Goal: Information Seeking & Learning: Learn about a topic

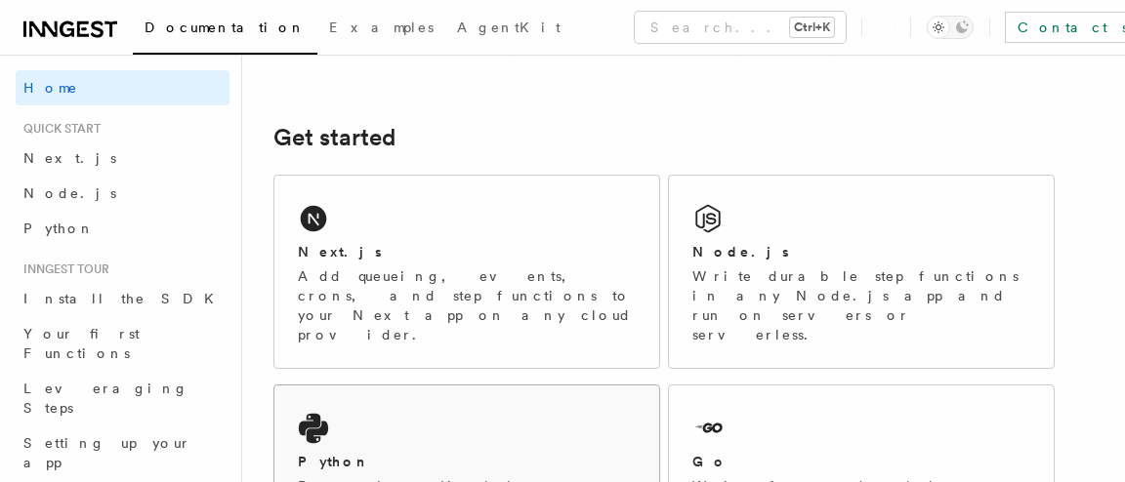
scroll to position [264, 0]
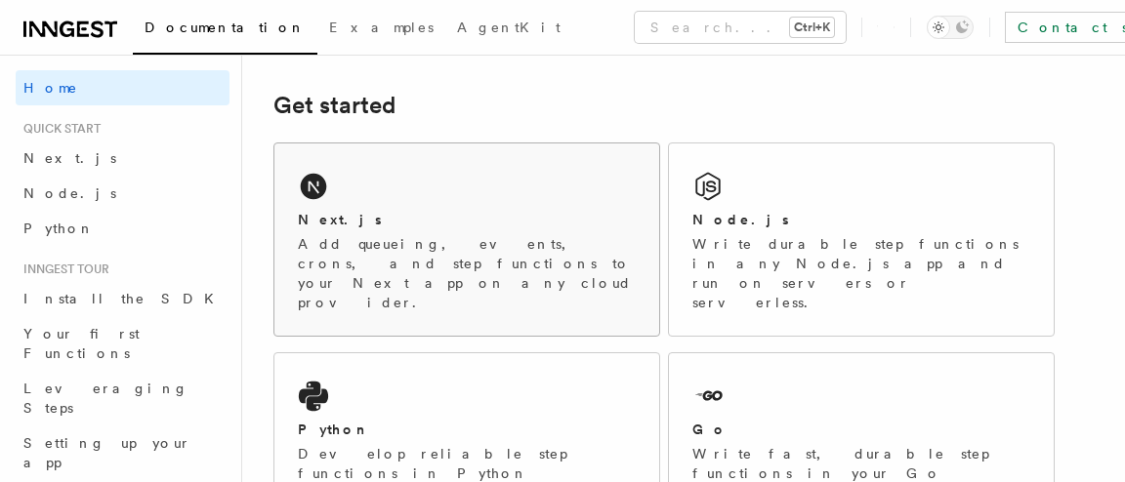
click at [331, 202] on div "Next.js Add queueing, events, crons, and step functions to your Next app on any…" at bounding box center [466, 240] width 385 height 192
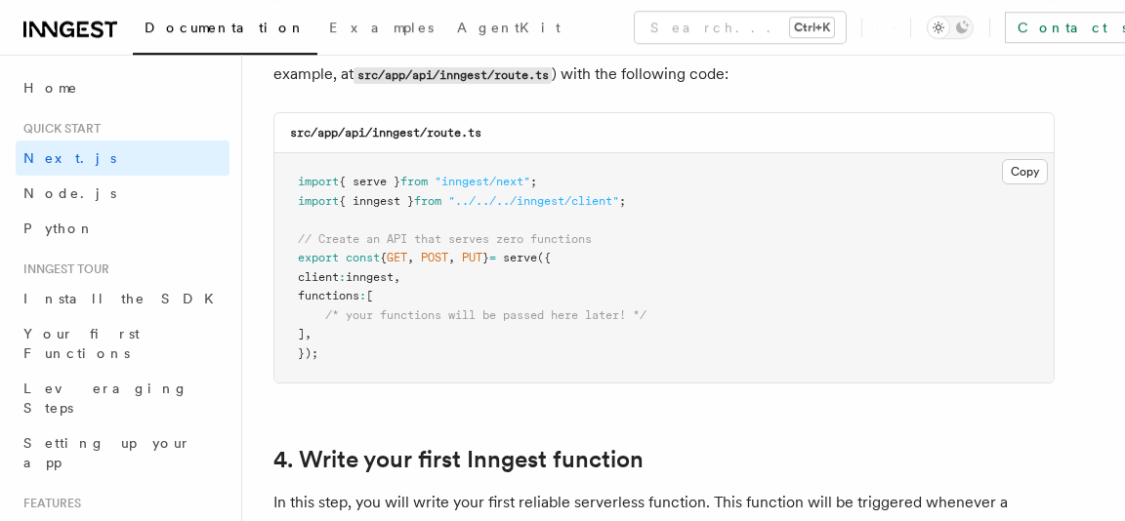
scroll to position [2768, 0]
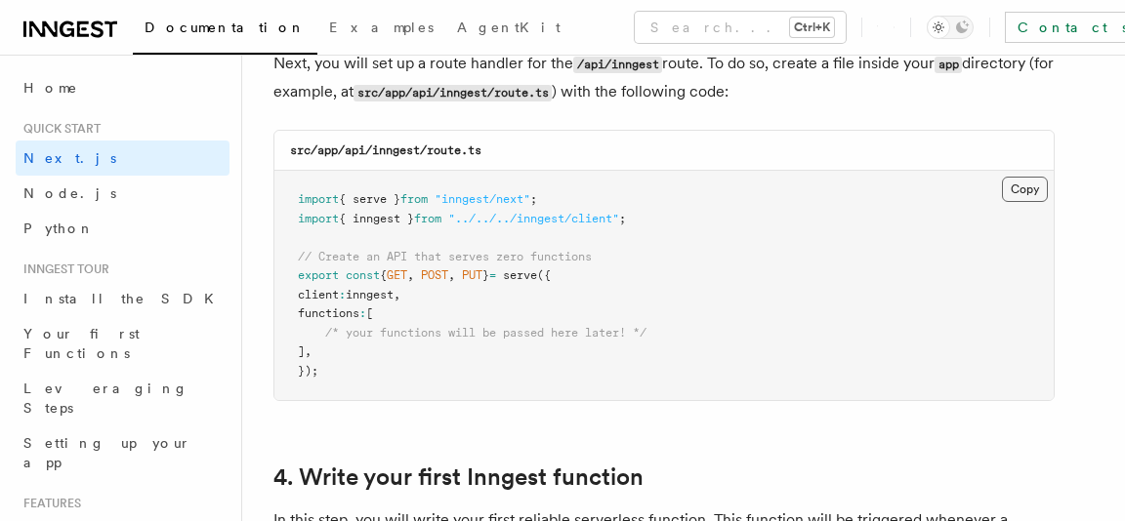
click at [1027, 193] on button "Copy Copied" at bounding box center [1025, 189] width 46 height 25
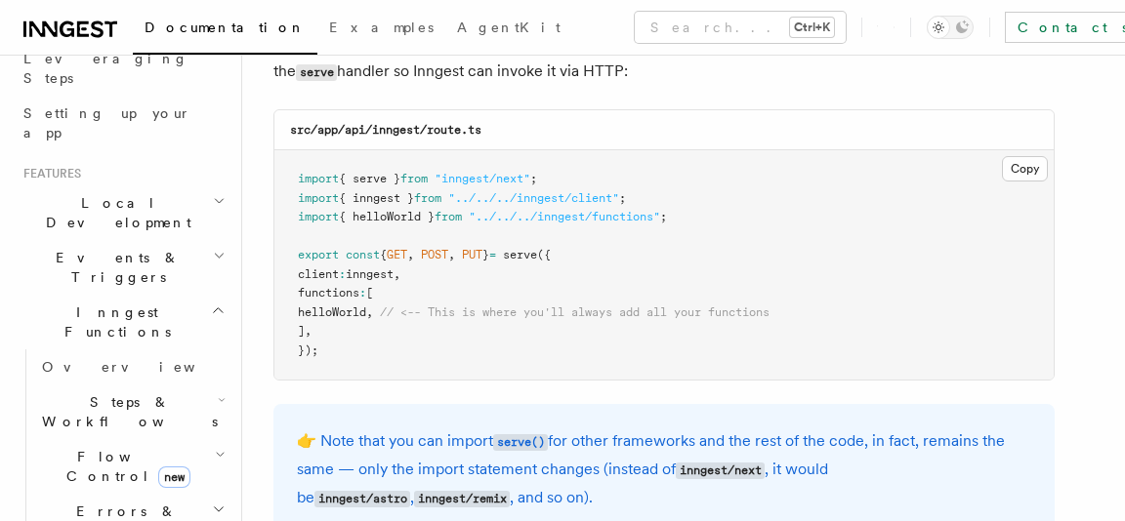
scroll to position [340, 0]
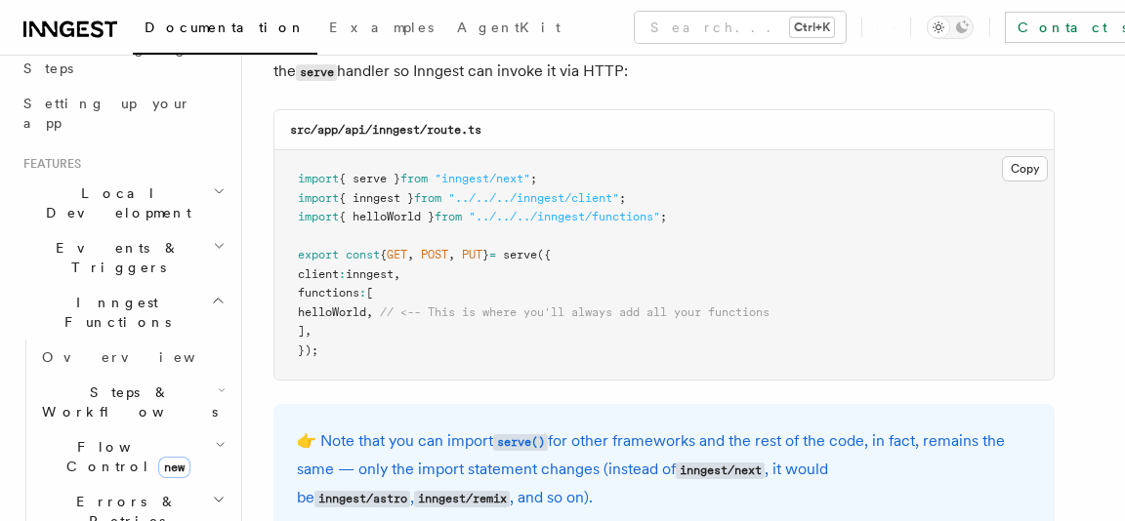
click at [196, 430] on h2 "Flow Control new" at bounding box center [131, 457] width 195 height 55
click at [137, 481] on link "Overview" at bounding box center [141, 501] width 177 height 35
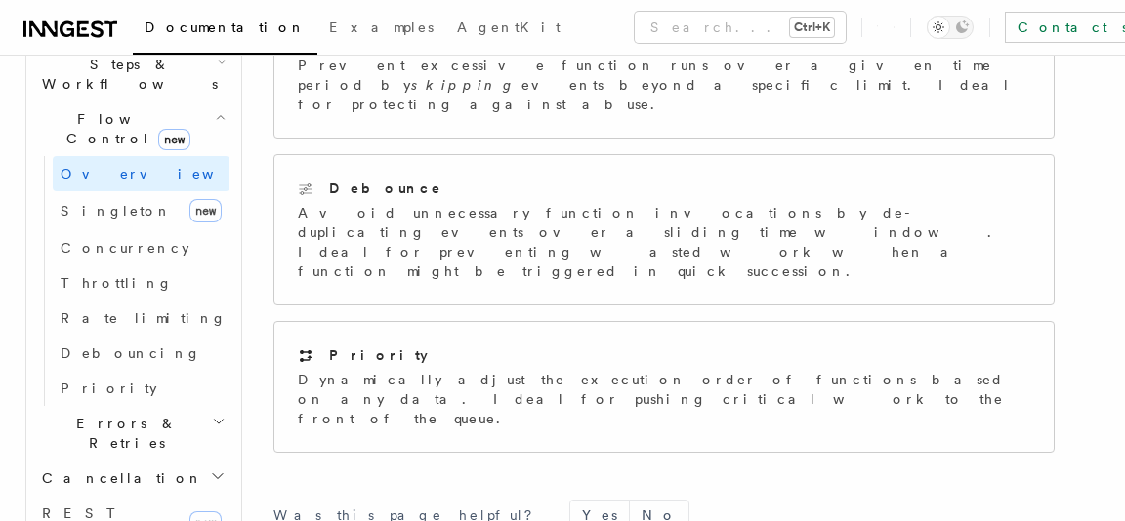
scroll to position [680, 0]
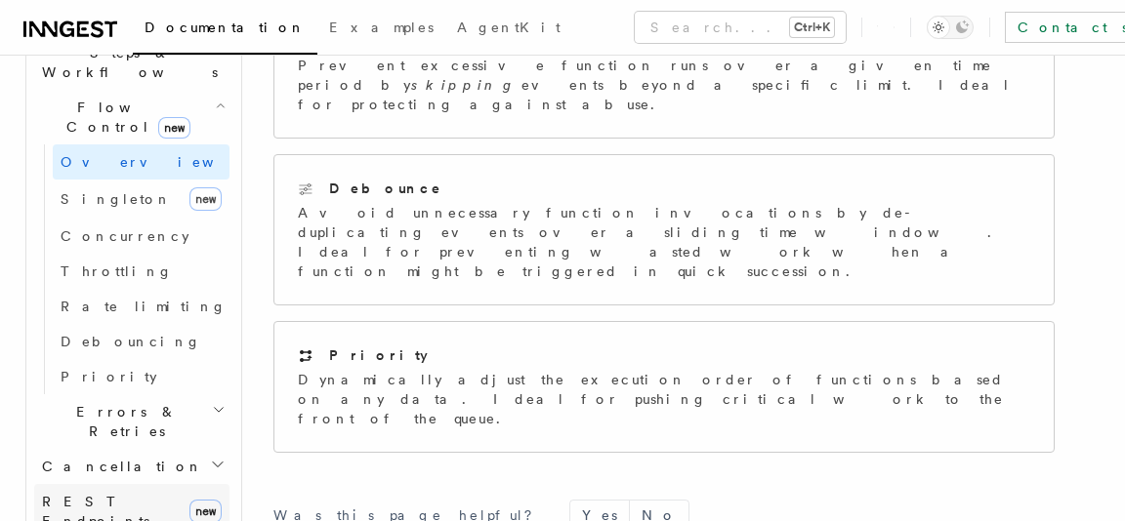
click at [123, 481] on span "REST Endpoints" at bounding box center [95, 511] width 107 height 35
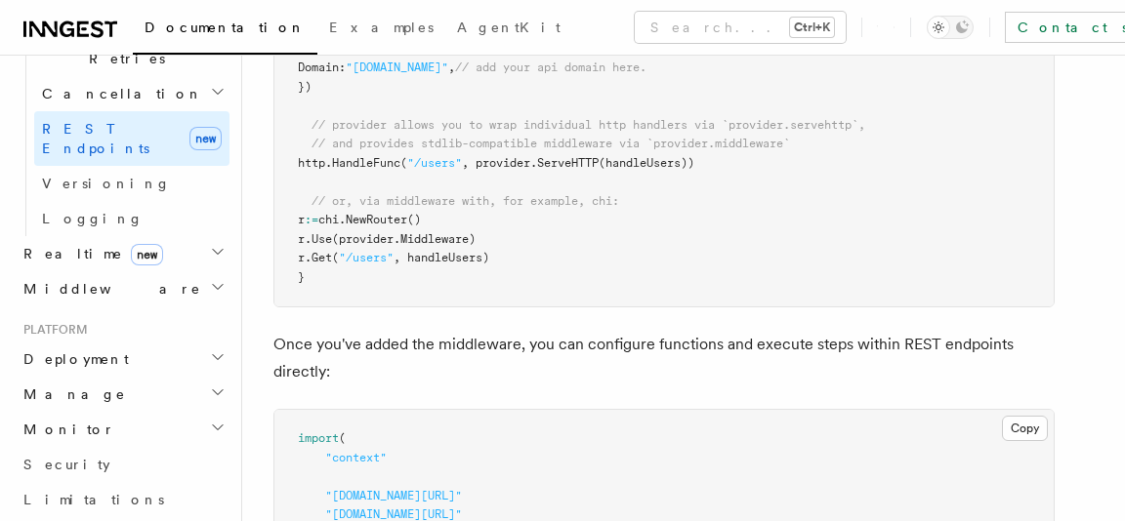
scroll to position [793, 0]
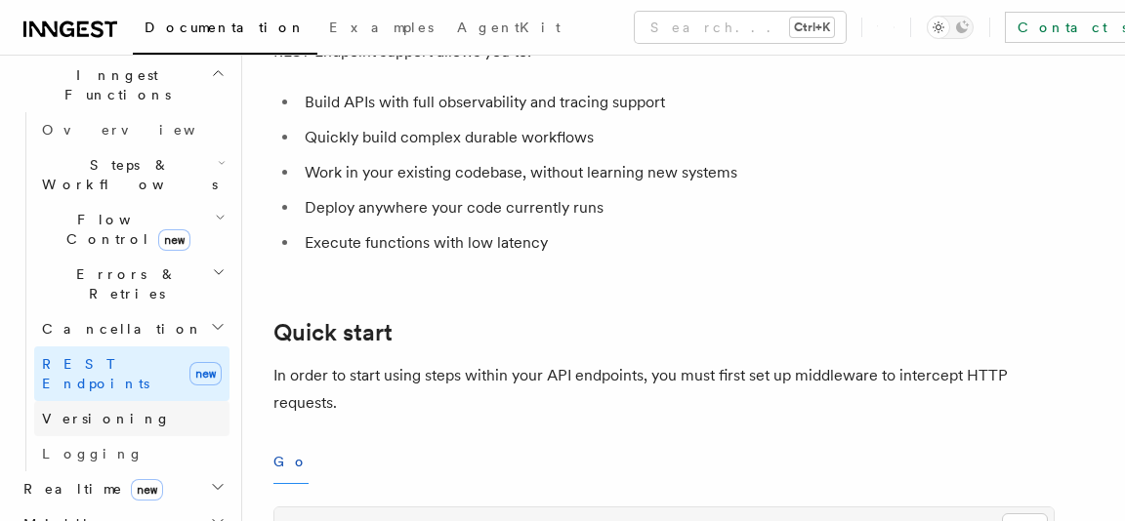
scroll to position [566, 0]
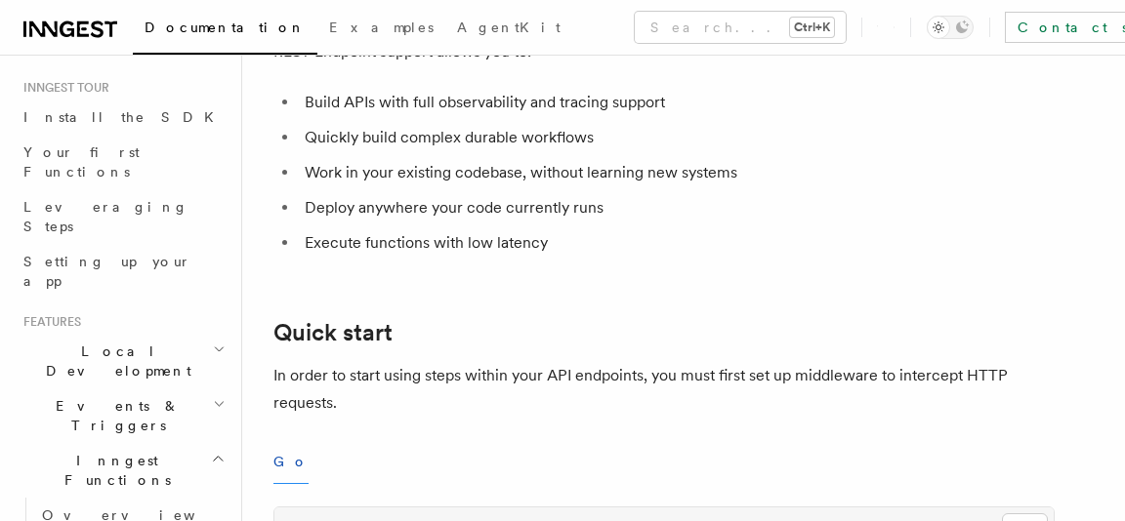
scroll to position [113, 0]
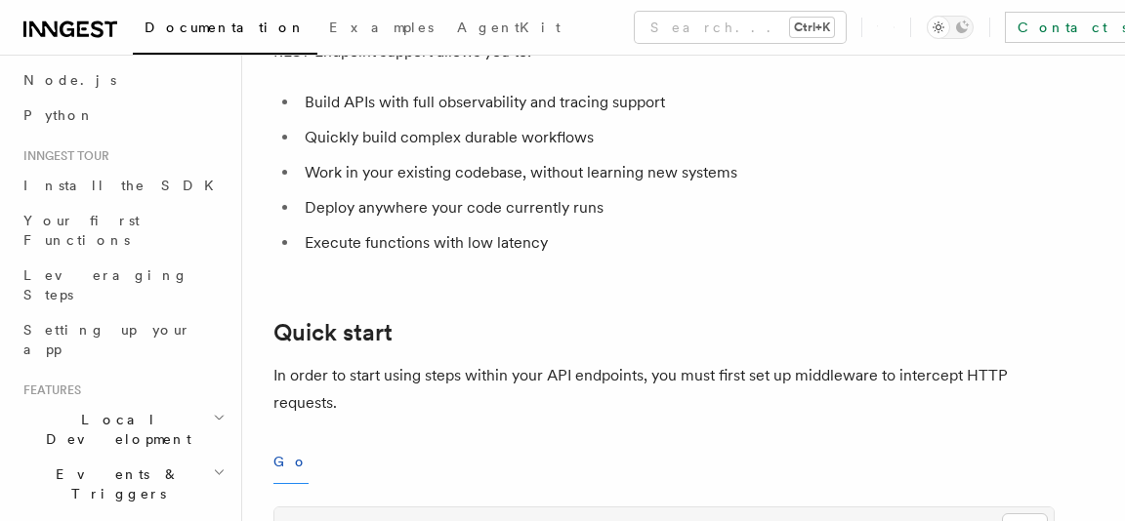
click at [145, 402] on h2 "Local Development" at bounding box center [123, 429] width 214 height 55
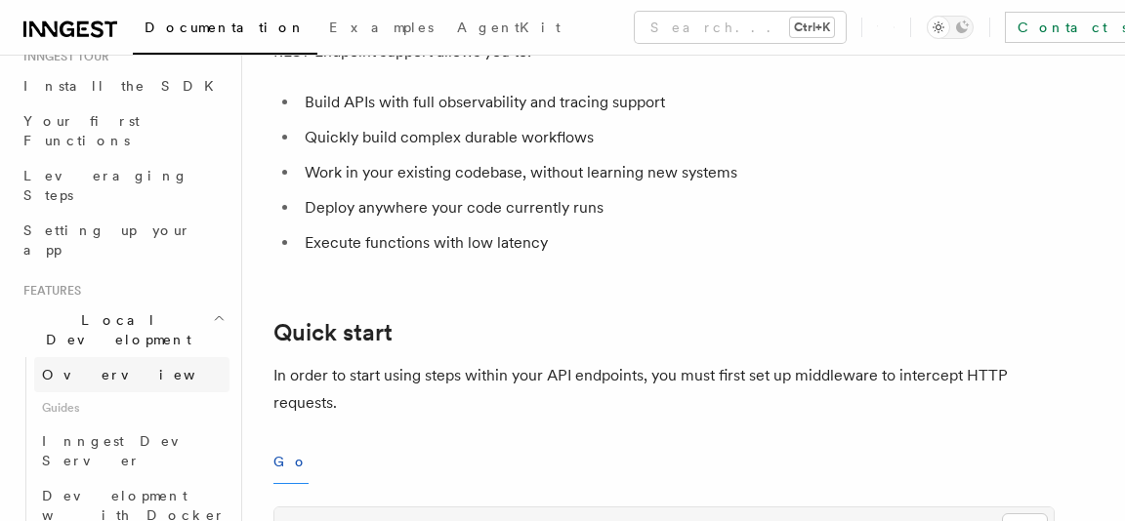
scroll to position [227, 0]
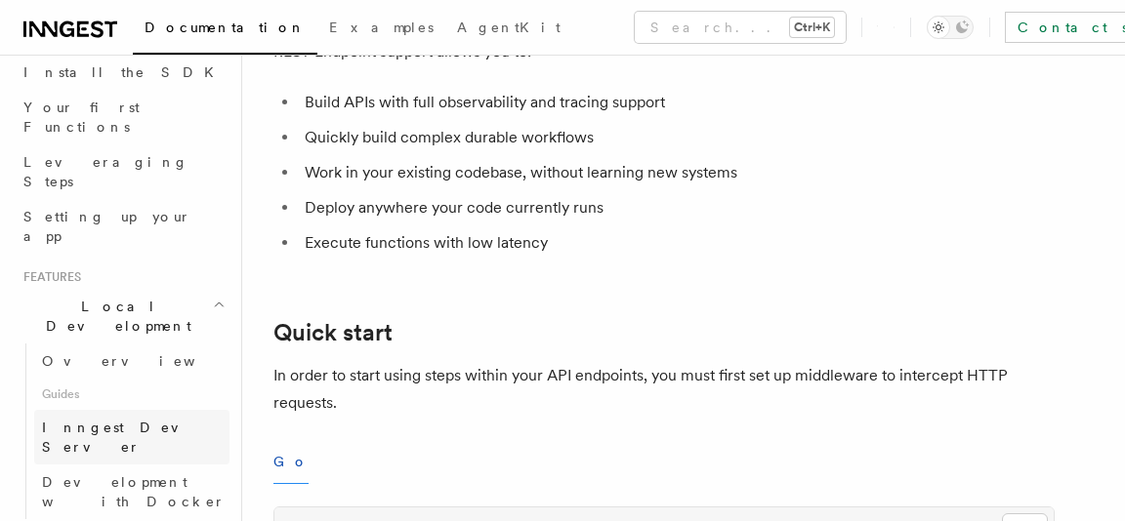
click at [120, 420] on span "Inngest Dev Server" at bounding box center [125, 437] width 167 height 35
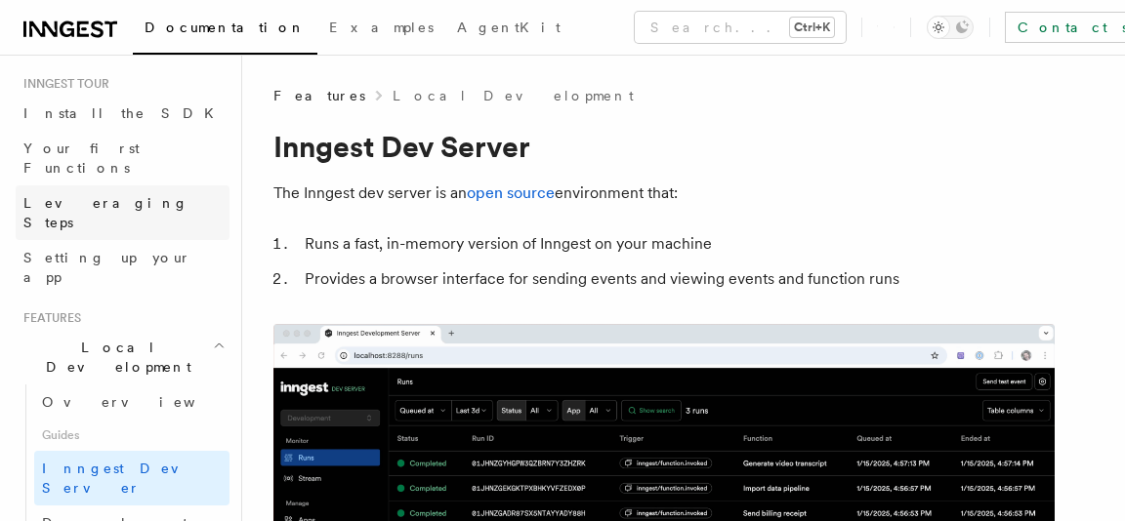
scroll to position [113, 0]
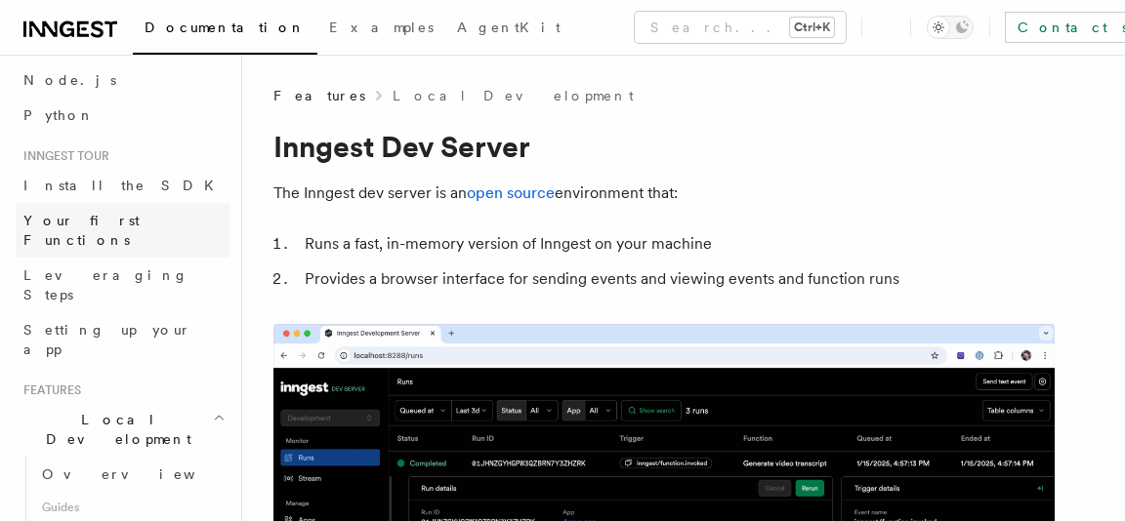
click at [110, 224] on span "Your first Functions" at bounding box center [81, 230] width 116 height 35
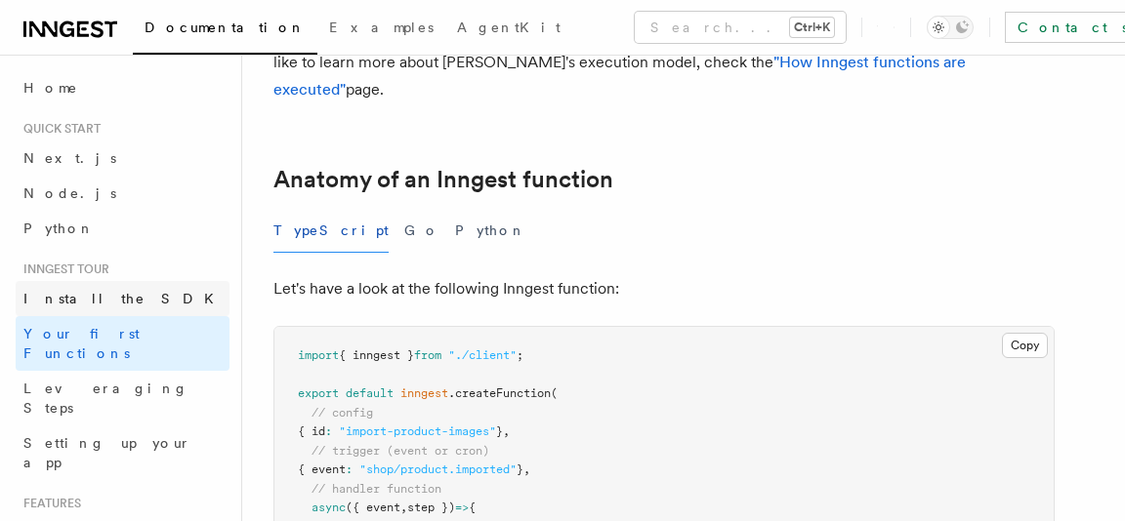
click at [73, 308] on span "Install the SDK" at bounding box center [124, 299] width 202 height 20
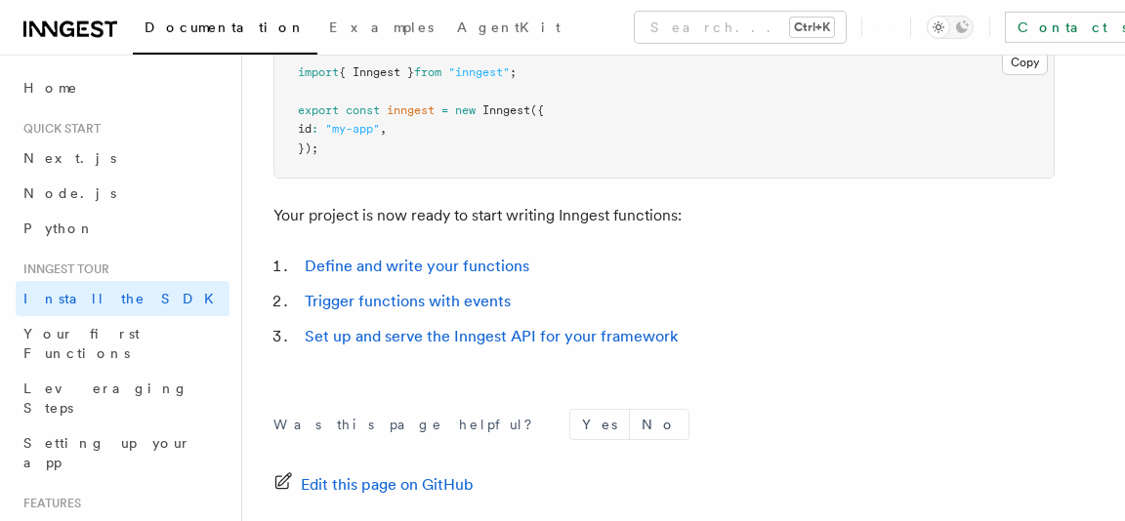
scroll to position [923, 0]
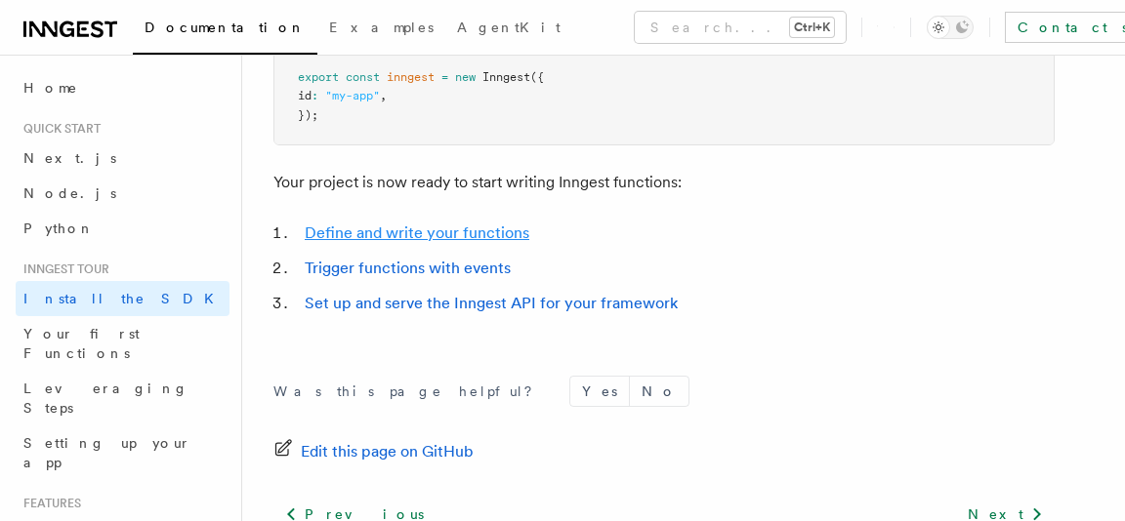
click at [399, 228] on link "Define and write your functions" at bounding box center [417, 233] width 225 height 19
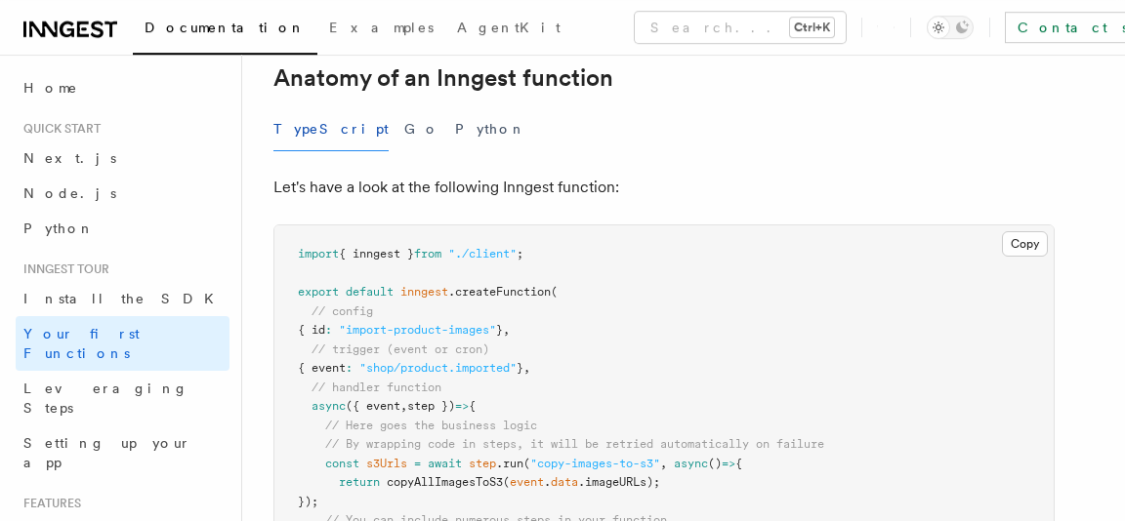
scroll to position [395, 0]
